Goal: Information Seeking & Learning: Learn about a topic

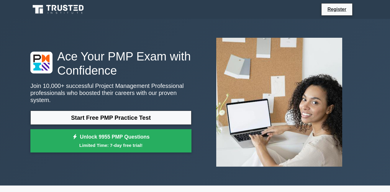
click at [209, 96] on div at bounding box center [279, 102] width 168 height 138
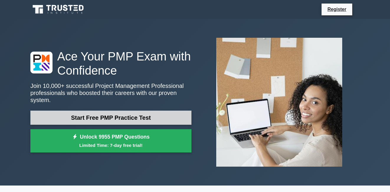
click at [164, 117] on link "Start Free PMP Practice Test" at bounding box center [110, 118] width 161 height 14
click at [135, 120] on link "Start Free PMP Practice Test" at bounding box center [110, 118] width 161 height 14
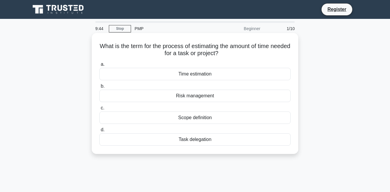
click at [218, 117] on div "Scope definition" at bounding box center [194, 118] width 191 height 12
click at [99, 110] on input "c. Scope definition" at bounding box center [99, 108] width 0 height 4
click at [211, 117] on div "Scope definition" at bounding box center [194, 118] width 191 height 12
click at [99, 110] on input "c. Scope definition" at bounding box center [99, 108] width 0 height 4
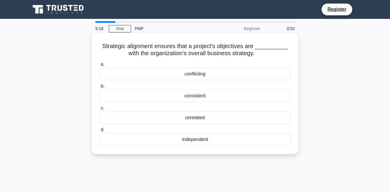
click at [220, 92] on div "consistent" at bounding box center [194, 96] width 191 height 12
click at [99, 88] on input "b. consistent" at bounding box center [99, 86] width 0 height 4
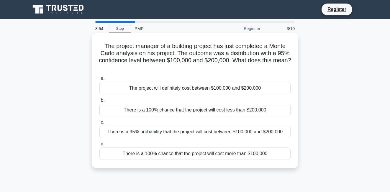
click at [226, 136] on div "There is a 95% probability that the project will cost between $100,000 and $200…" at bounding box center [194, 132] width 191 height 12
click at [99, 124] on input "c. There is a 95% probability that the project will cost between $100,000 and $…" at bounding box center [99, 122] width 0 height 4
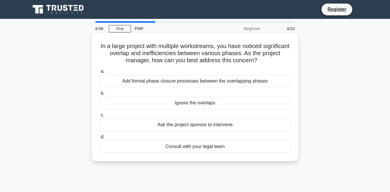
click at [236, 126] on div "Ask the project sponsor to intervene" at bounding box center [194, 125] width 191 height 12
click at [99, 117] on input "c. Ask the project sponsor to intervene" at bounding box center [99, 115] width 0 height 4
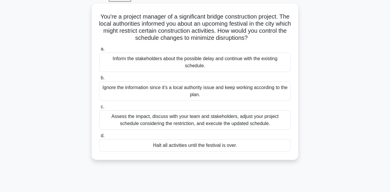
scroll to position [29, 0]
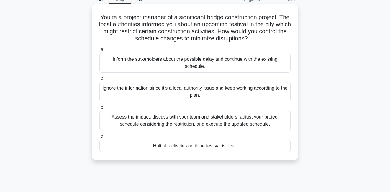
click at [282, 127] on div "Assess the impact, discuss with your team and stakeholders, adjust your project…" at bounding box center [194, 120] width 191 height 19
click at [99, 110] on input "c. Assess the impact, discuss with your team and stakeholders, adjust your proj…" at bounding box center [99, 108] width 0 height 4
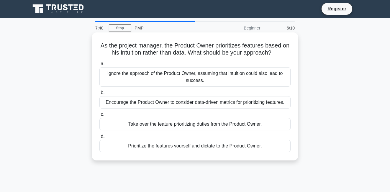
scroll to position [0, 0]
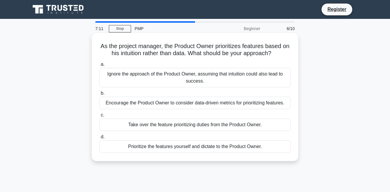
click at [266, 109] on div "Encourage the Product Owner to consider data-driven metrics for prioritizing fe…" at bounding box center [194, 103] width 191 height 12
click at [99, 95] on input "b. Encourage the Product Owner to consider data-driven metrics for prioritizing…" at bounding box center [99, 94] width 0 height 4
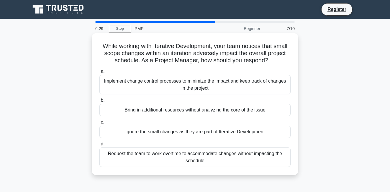
click at [240, 133] on div "Ignore the small changes as they are part of Iterative Development" at bounding box center [194, 132] width 191 height 12
click at [99, 124] on input "c. Ignore the small changes as they are part of Iterative Development" at bounding box center [99, 122] width 0 height 4
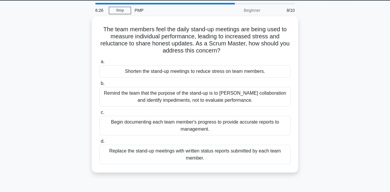
scroll to position [16, 0]
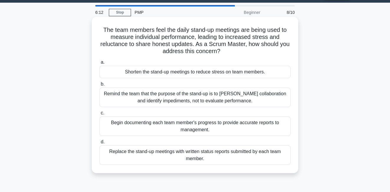
click at [273, 104] on div "Remind the team that the purpose of the stand-up is to foster collaboration and…" at bounding box center [194, 97] width 191 height 19
click at [99, 86] on input "b. Remind the team that the purpose of the stand-up is to foster collaboration …" at bounding box center [99, 84] width 0 height 4
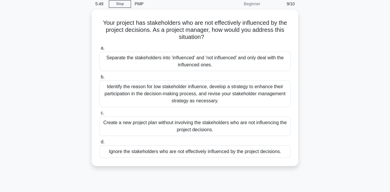
scroll to position [26, 0]
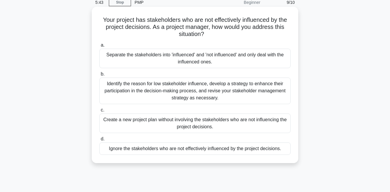
click at [269, 98] on div "Identify the reason for low stakeholder influence, develop a strategy to enhanc…" at bounding box center [194, 91] width 191 height 27
click at [99, 76] on input "b. Identify the reason for low stakeholder influence, develop a strategy to enh…" at bounding box center [99, 74] width 0 height 4
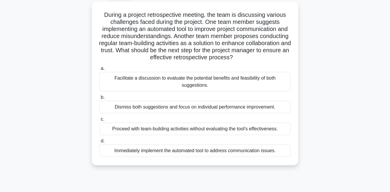
scroll to position [22, 0]
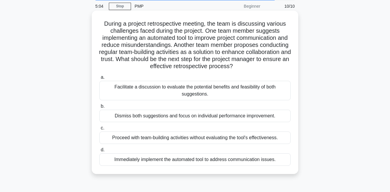
click at [221, 100] on div "Facilitate a discussion to evaluate the potential benefits and feasibility of b…" at bounding box center [194, 90] width 191 height 19
click at [99, 79] on input "a. Facilitate a discussion to evaluate the potential benefits and feasibility o…" at bounding box center [99, 78] width 0 height 4
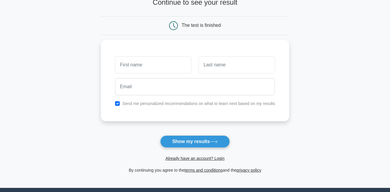
scroll to position [41, 0]
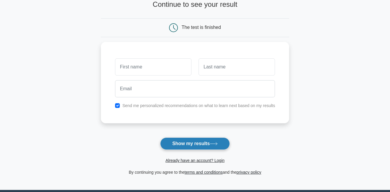
click at [196, 142] on button "Show my results" at bounding box center [195, 144] width 70 height 12
